Goal: Information Seeking & Learning: Learn about a topic

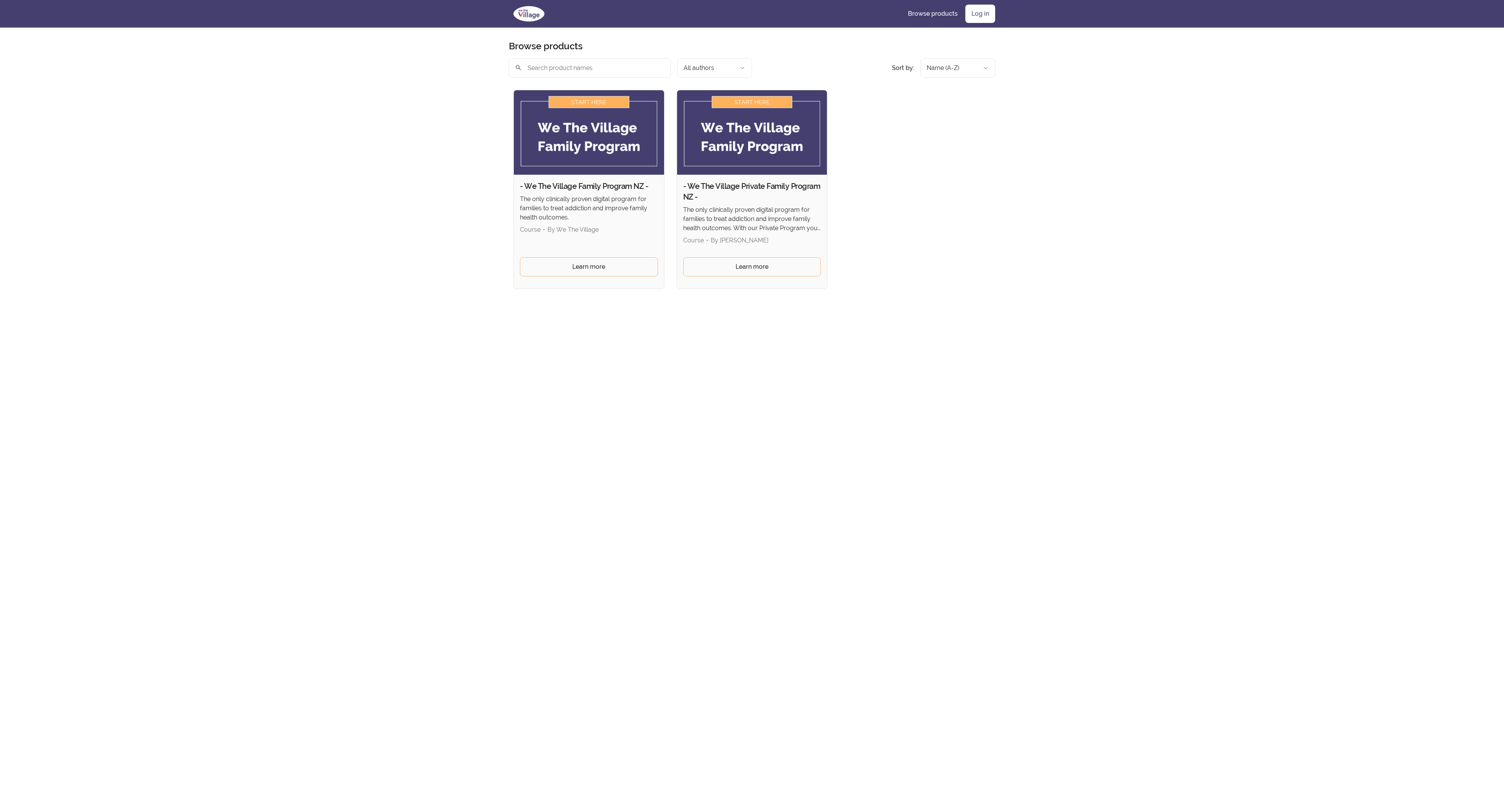
click at [509, 23] on img at bounding box center [529, 13] width 40 height 18
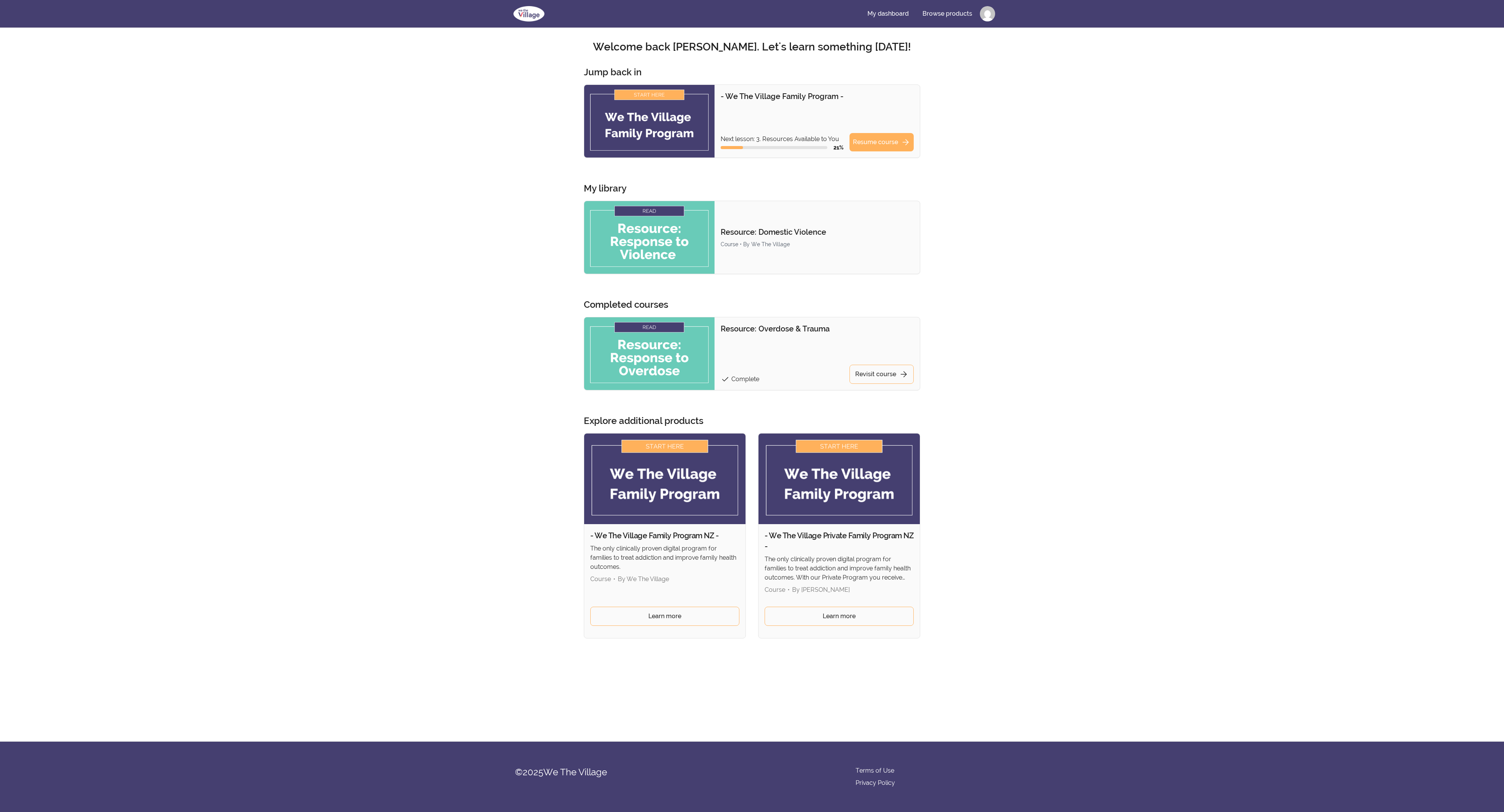
scroll to position [15, 0]
click at [979, 23] on link "Browse products" at bounding box center [948, 13] width 62 height 18
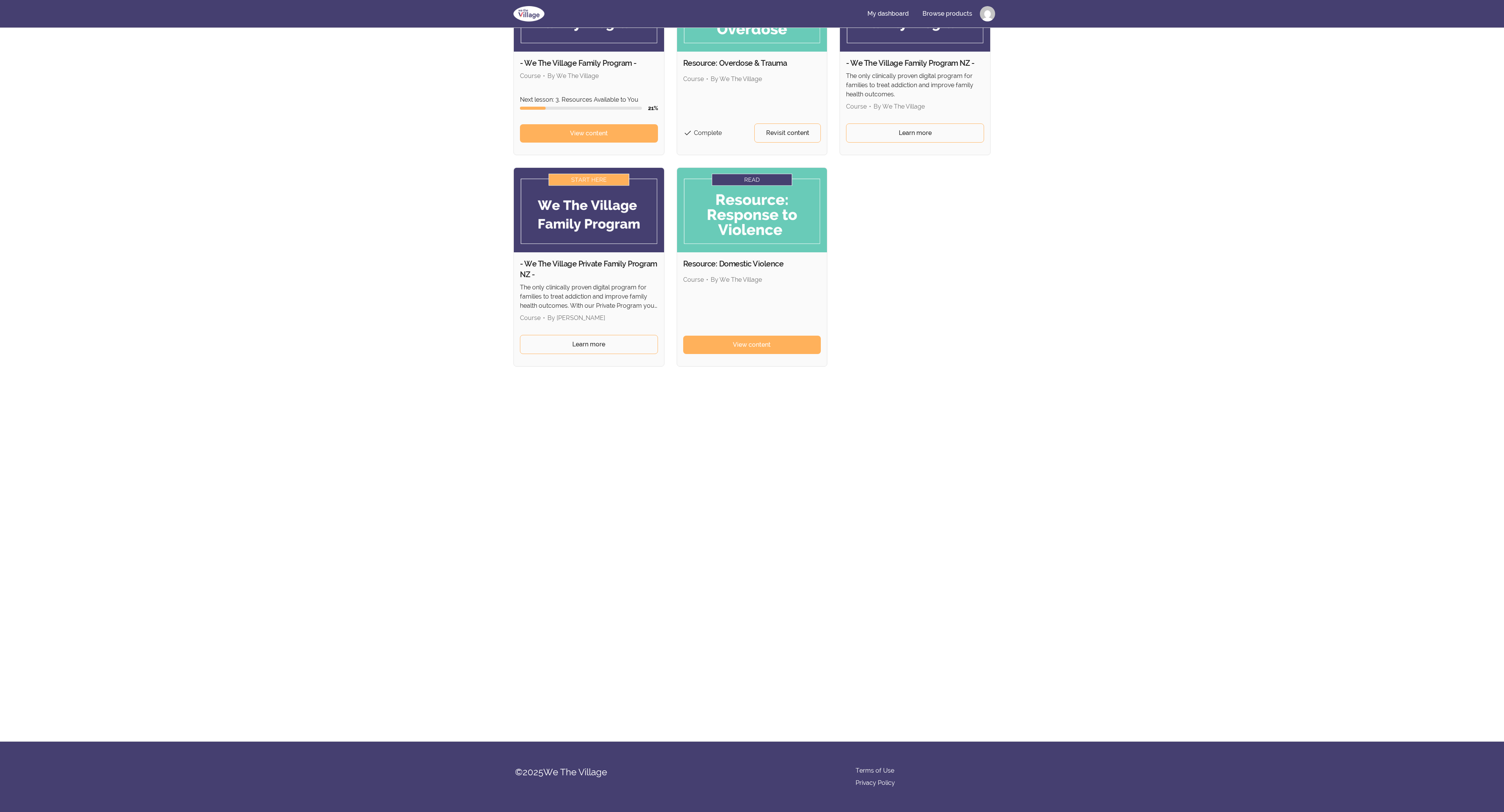
scroll to position [185, 0]
click at [520, 354] on link "Learn more" at bounding box center [589, 344] width 138 height 19
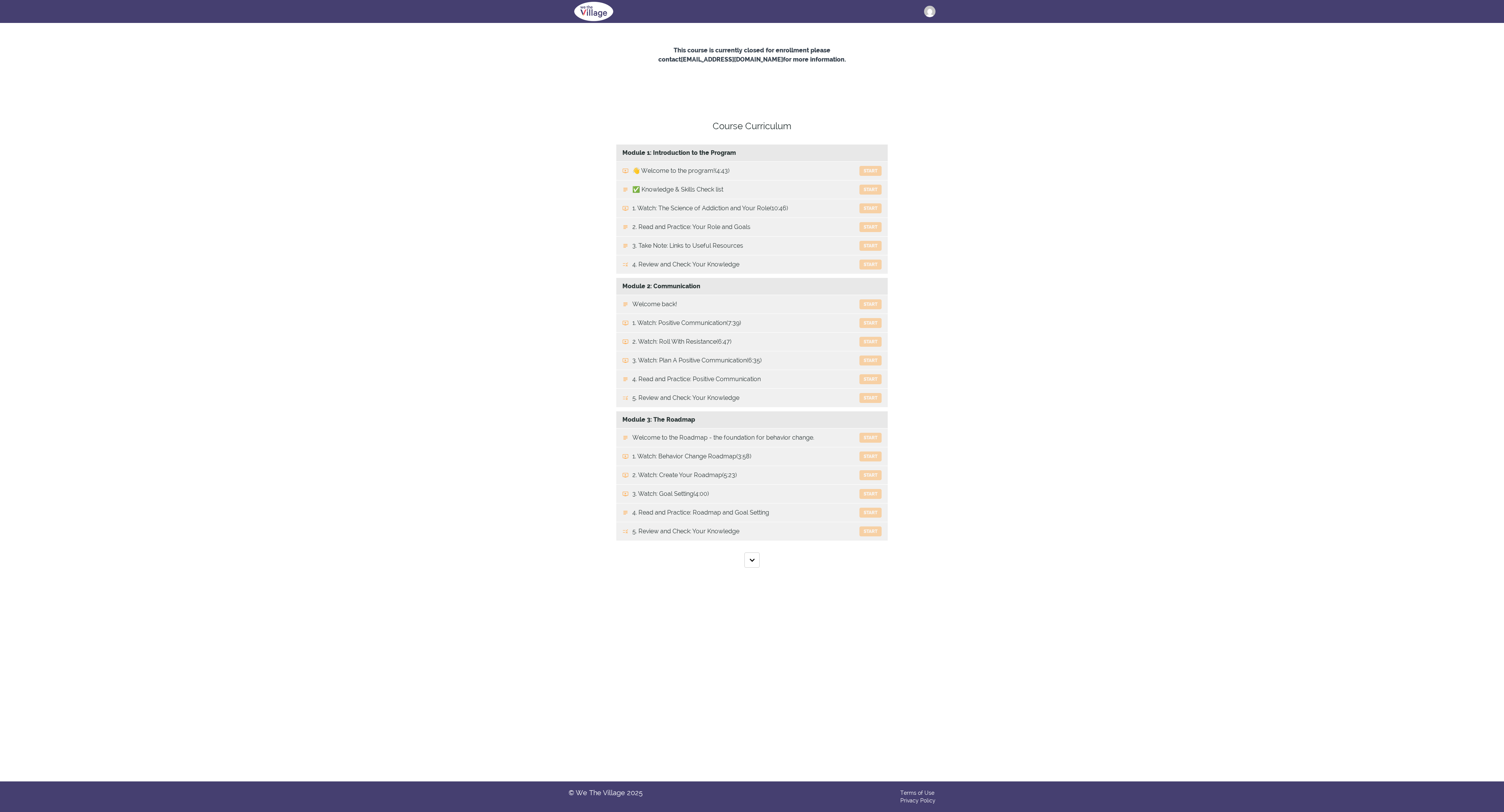
scroll to position [2, 0]
